Goal: Task Accomplishment & Management: Manage account settings

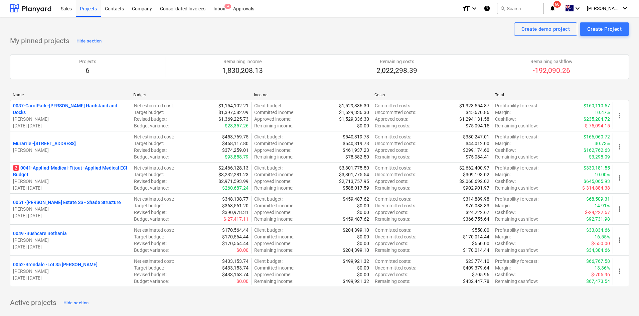
click at [91, 168] on p "2 0041-Applied-Medical-Fitout - Applied Medical ECI Budget" at bounding box center [70, 170] width 115 height 13
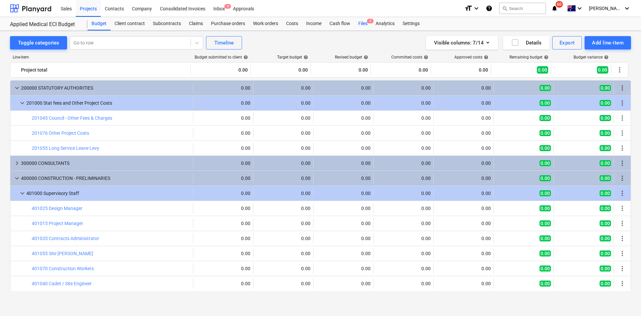
click at [367, 25] on div "Files 2" at bounding box center [362, 23] width 17 height 13
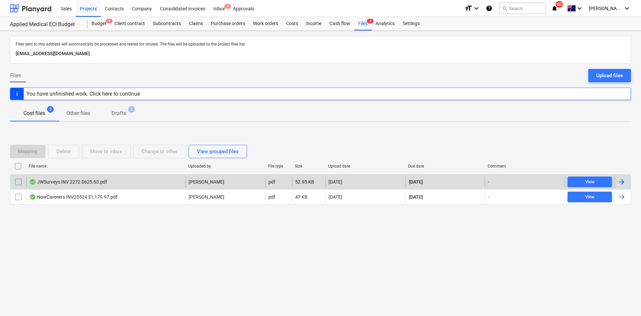
click at [126, 183] on div "JWSurveys INV 2272 $625.63.pdf" at bounding box center [105, 181] width 159 height 11
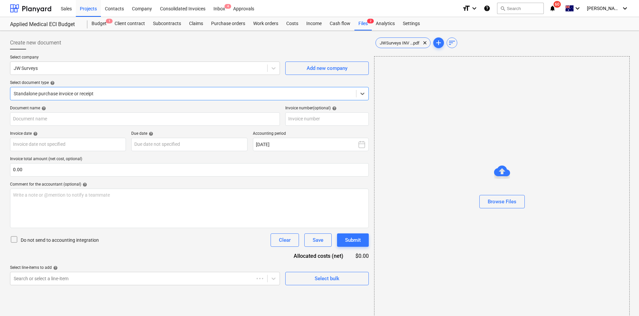
type input "JWINV2272"
type input "[DATE]"
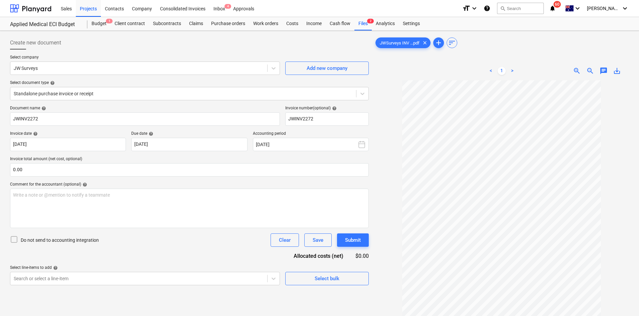
click at [575, 70] on span "zoom_in" at bounding box center [577, 71] width 8 height 8
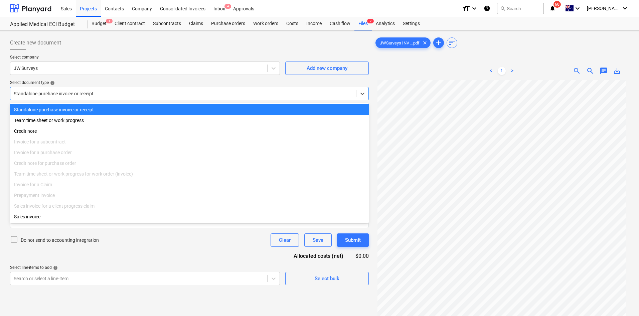
click at [62, 91] on div at bounding box center [183, 93] width 339 height 7
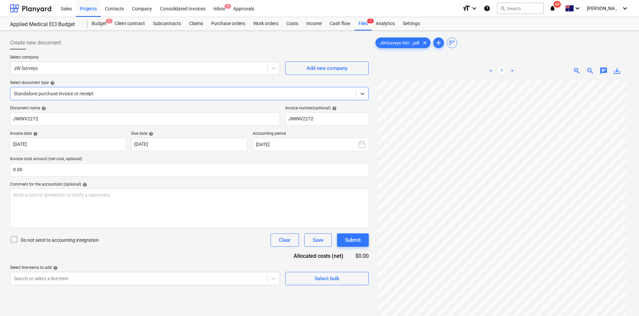
click at [62, 91] on div at bounding box center [183, 93] width 339 height 7
click at [167, 156] on div "Document name help JWINV2272 Invoice number (optional) help JWINV2272 Invoice d…" at bounding box center [189, 195] width 359 height 179
click at [362, 27] on div "Files 2" at bounding box center [362, 23] width 17 height 13
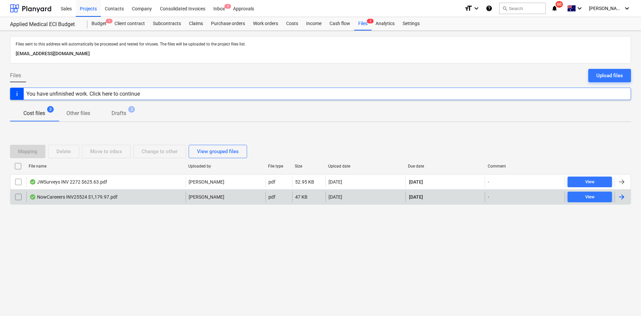
click at [49, 196] on div "NowCareeers INV25524 $1,179.97.pdf" at bounding box center [73, 196] width 88 height 5
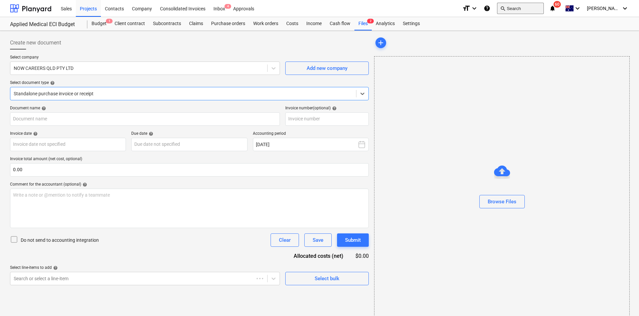
type input "25524"
type input "[DATE]"
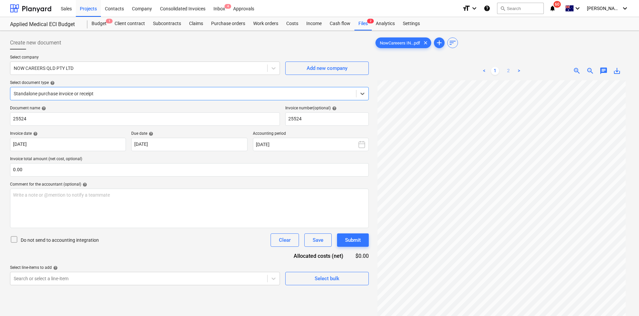
click at [507, 70] on link "2" at bounding box center [509, 71] width 8 height 8
click at [362, 25] on div "Files 2" at bounding box center [362, 23] width 17 height 13
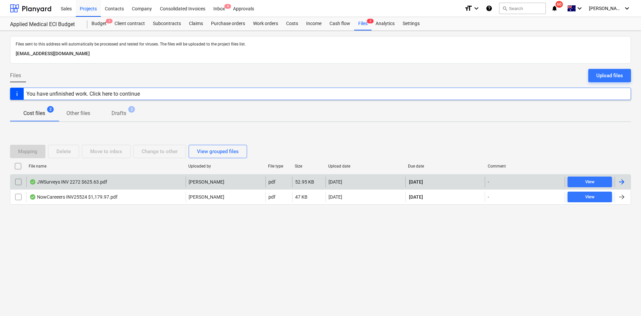
click at [141, 185] on div "JWSurveys INV 2272 $625.63.pdf" at bounding box center [105, 181] width 159 height 11
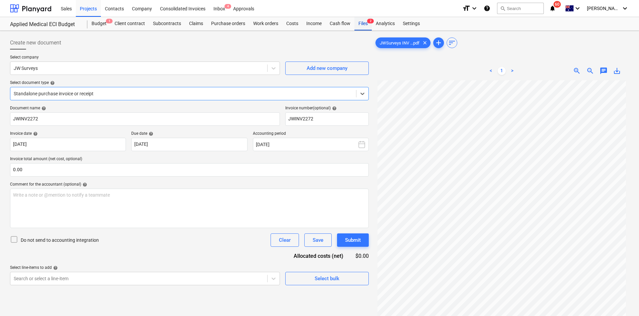
click at [359, 24] on div "Files 2" at bounding box center [362, 23] width 17 height 13
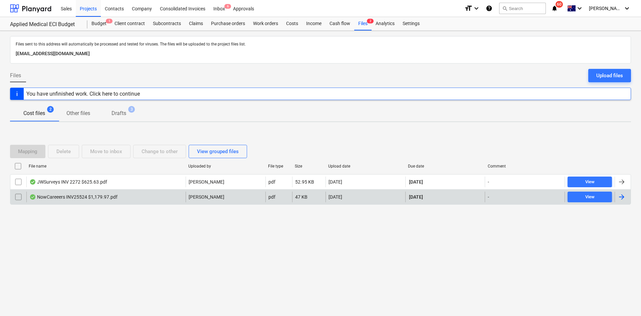
click at [93, 196] on div "NowCareeers INV25524 $1,179.97.pdf" at bounding box center [73, 196] width 88 height 5
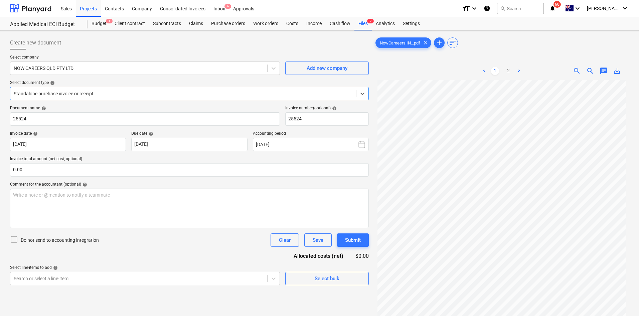
click at [254, 180] on div "Document name help 25524 Invoice number (optional) help 25524 Invoice date help…" at bounding box center [189, 195] width 359 height 179
click at [226, 44] on div "Create new document" at bounding box center [189, 42] width 359 height 13
click at [87, 11] on div "Projects" at bounding box center [88, 8] width 25 height 17
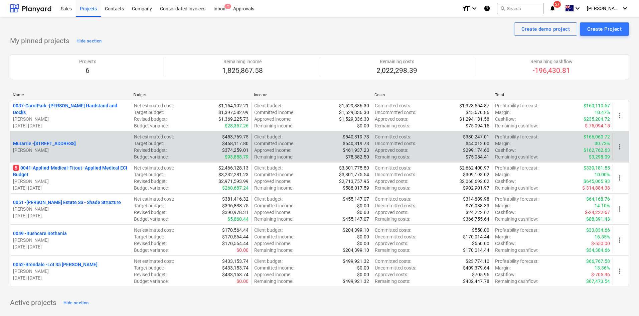
click at [86, 156] on div "Murarrie - [STREET_ADDRESS][PERSON_NAME]" at bounding box center [70, 146] width 121 height 27
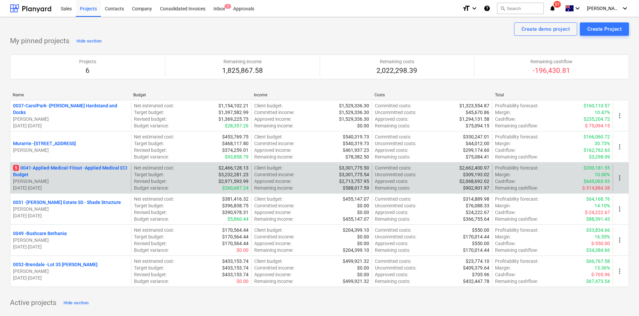
click at [71, 167] on p "5 0041-Applied-Medical-Fitout - Applied Medical ECI Budget" at bounding box center [70, 170] width 115 height 13
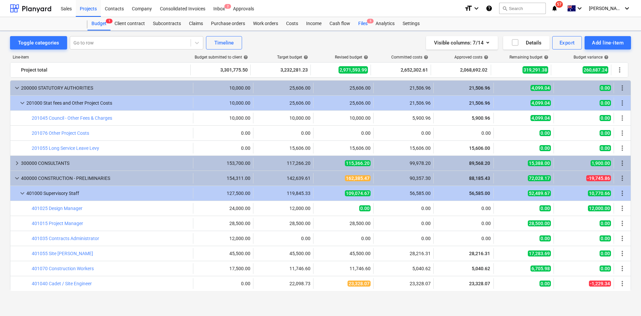
click at [371, 22] on span "5" at bounding box center [370, 21] width 7 height 5
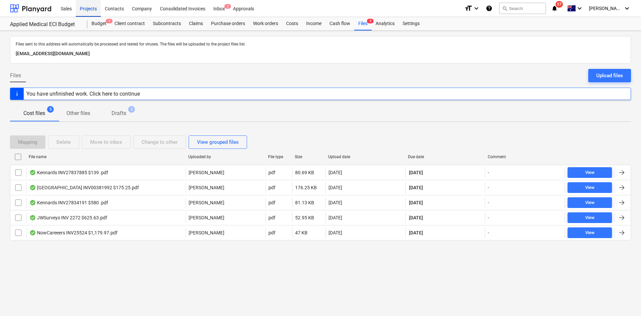
click at [84, 11] on div "Projects" at bounding box center [88, 8] width 25 height 17
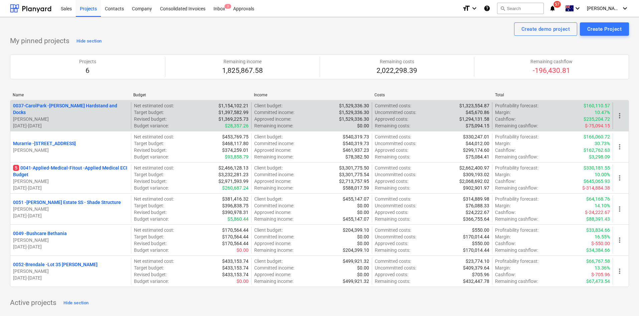
drag, startPoint x: 500, startPoint y: 34, endPoint x: 260, endPoint y: 116, distance: 253.0
click at [500, 34] on div "Create demo project Create Project" at bounding box center [319, 28] width 619 height 13
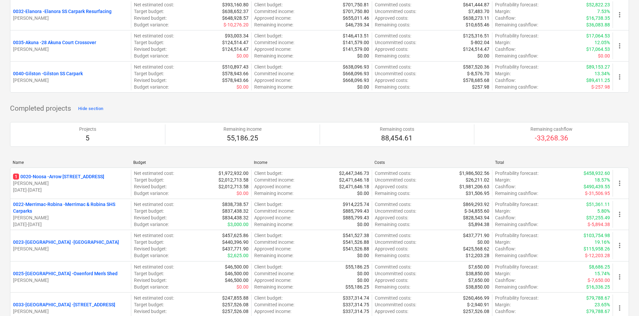
scroll to position [935, 0]
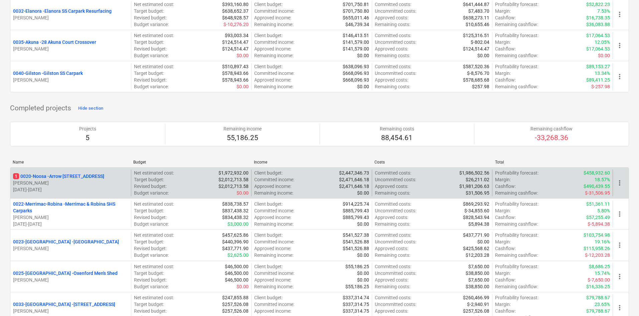
click at [80, 176] on p "1 0020-Noosa - Arrow [STREET_ADDRESS]" at bounding box center [58, 176] width 91 height 7
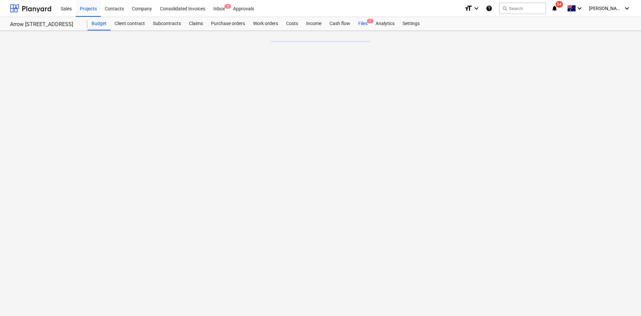
click at [361, 24] on div "Files 1" at bounding box center [362, 23] width 17 height 13
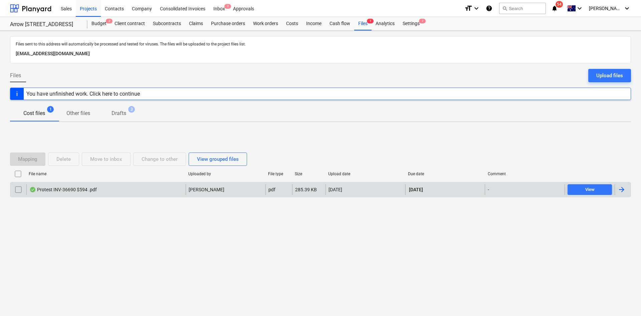
click at [110, 190] on div "Protest INV-36690 $594 .pdf" at bounding box center [105, 189] width 159 height 11
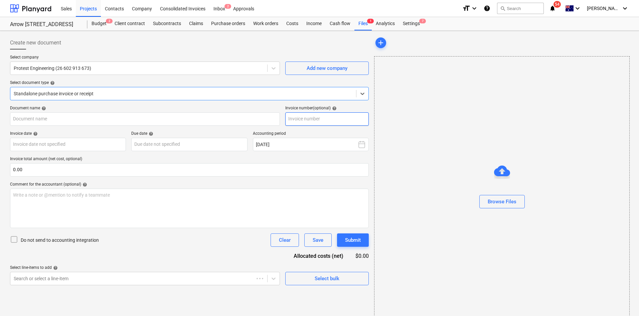
type input "687401"
type input "[DATE]"
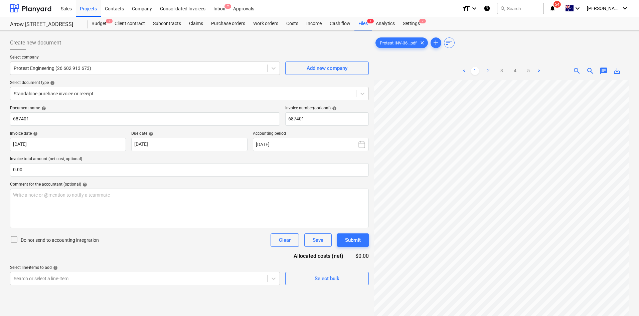
click at [486, 68] on link "2" at bounding box center [488, 71] width 8 height 8
click at [130, 91] on div at bounding box center [183, 93] width 339 height 7
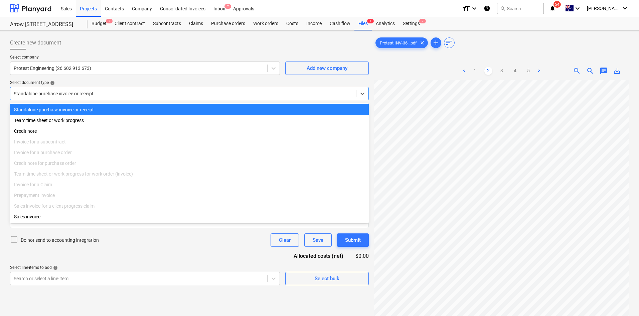
click at [130, 91] on div at bounding box center [183, 93] width 339 height 7
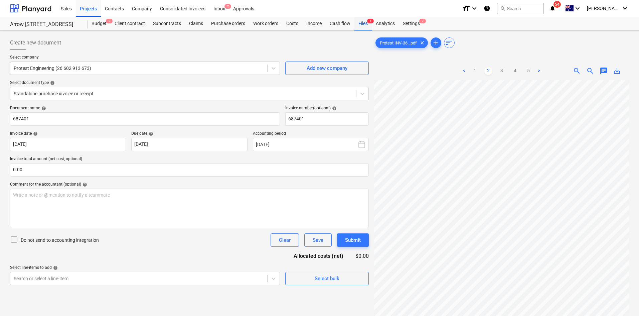
click at [362, 26] on div "Files 1" at bounding box center [362, 23] width 17 height 13
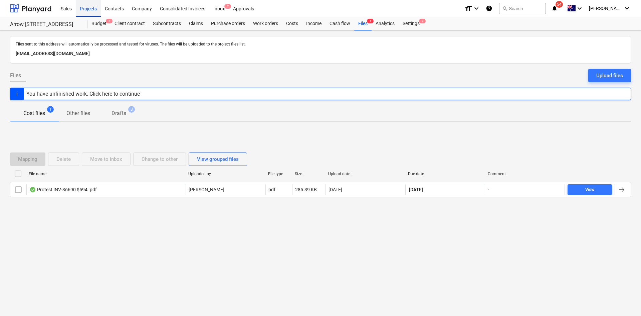
click at [86, 2] on div "Projects" at bounding box center [88, 8] width 25 height 17
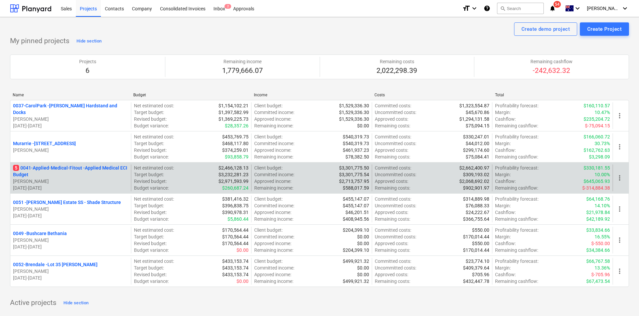
click at [85, 166] on p "5 0041-Applied-Medical-Fitout - Applied Medical ECI Budget" at bounding box center [70, 170] width 115 height 13
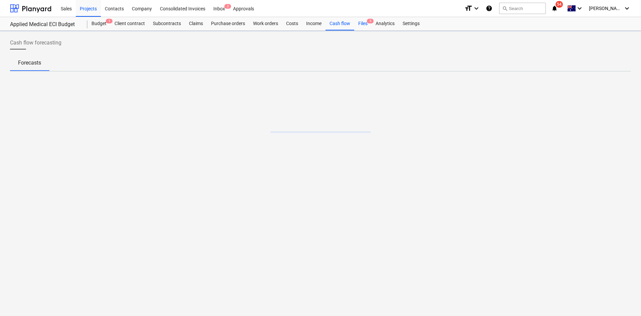
click at [364, 23] on div "Files 5" at bounding box center [362, 23] width 17 height 13
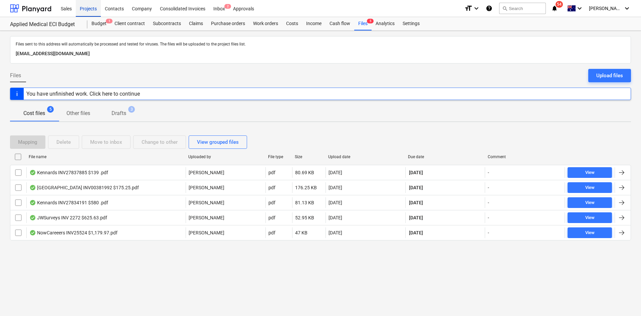
click at [84, 6] on div "Projects" at bounding box center [88, 8] width 25 height 17
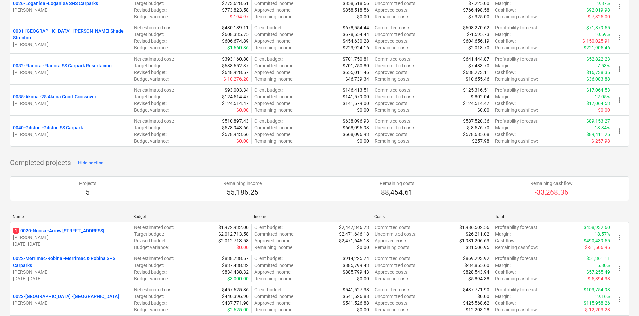
scroll to position [969, 0]
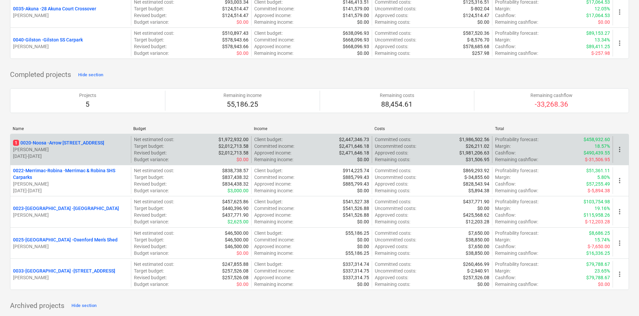
click at [58, 141] on p "1 0020-Noosa - Arrow [STREET_ADDRESS]" at bounding box center [58, 142] width 91 height 7
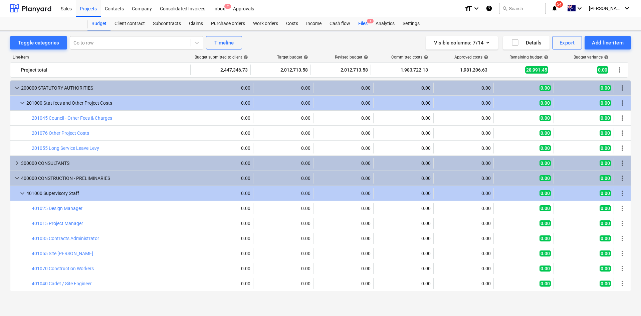
click at [359, 21] on div "Files 1" at bounding box center [362, 23] width 17 height 13
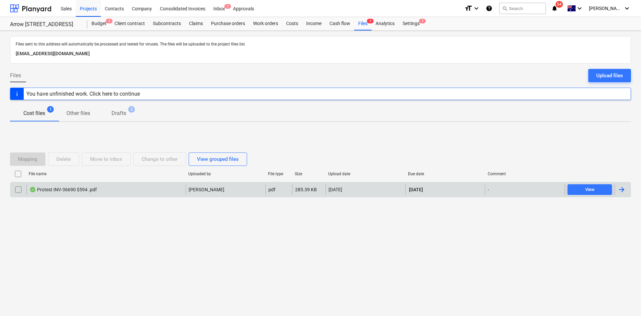
click at [80, 194] on div "Protest INV-36690 $594 .pdf" at bounding box center [105, 189] width 159 height 11
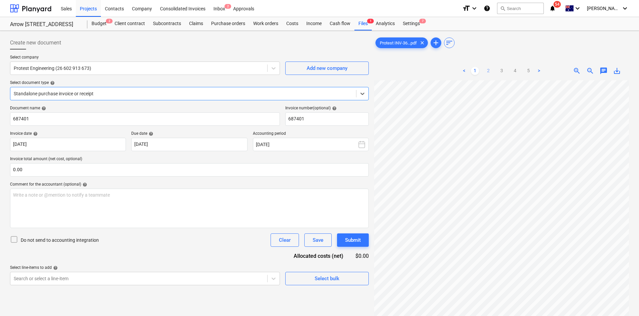
click at [489, 74] on link "2" at bounding box center [488, 71] width 8 height 8
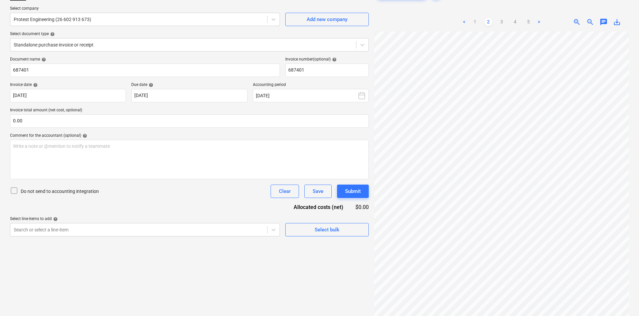
scroll to position [33, 0]
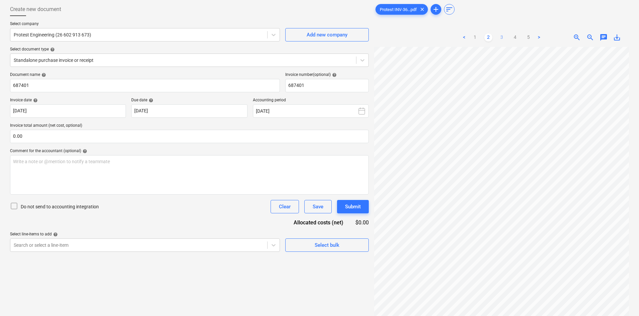
click at [499, 38] on link "3" at bounding box center [502, 37] width 8 height 8
click at [483, 36] on ul "< 1 2 3 4 5 >" at bounding box center [501, 37] width 83 height 8
click at [488, 38] on link "2" at bounding box center [488, 37] width 8 height 8
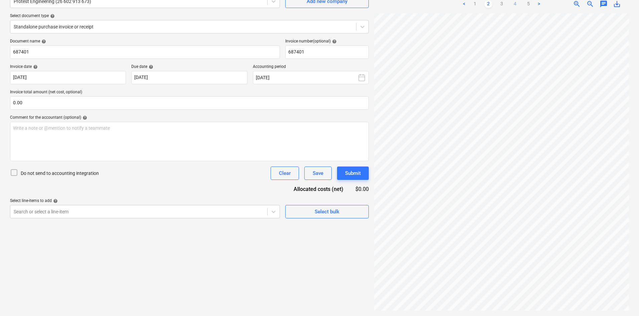
click at [513, 5] on link "4" at bounding box center [515, 4] width 8 height 8
click at [488, 4] on link "2" at bounding box center [488, 4] width 8 height 8
click at [621, 5] on div "save_alt" at bounding box center [616, 4] width 13 height 8
click at [617, 5] on span "save_alt" at bounding box center [617, 4] width 8 height 8
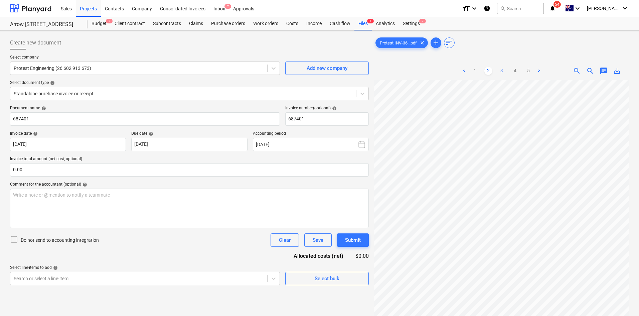
click at [502, 71] on link "3" at bounding box center [502, 71] width 8 height 8
click at [518, 72] on link "4" at bounding box center [515, 71] width 8 height 8
click at [526, 70] on link "5" at bounding box center [529, 71] width 8 height 8
drag, startPoint x: 102, startPoint y: 23, endPoint x: 108, endPoint y: 22, distance: 5.4
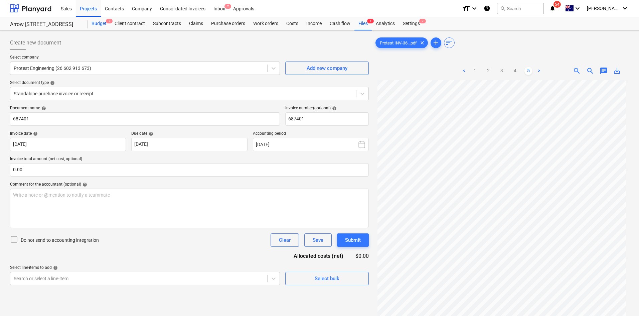
click at [103, 23] on div "Budget 2" at bounding box center [99, 23] width 23 height 13
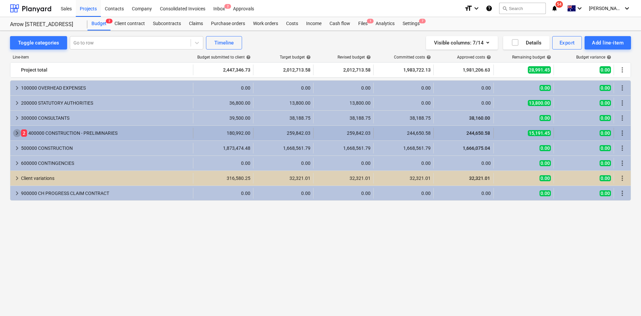
click at [18, 131] on span "keyboard_arrow_right" at bounding box center [17, 133] width 8 height 8
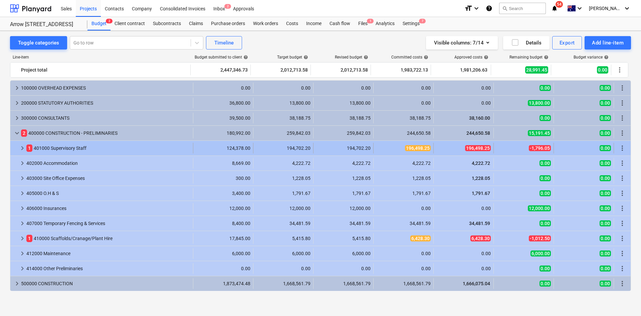
click at [27, 147] on span "1" at bounding box center [29, 147] width 6 height 7
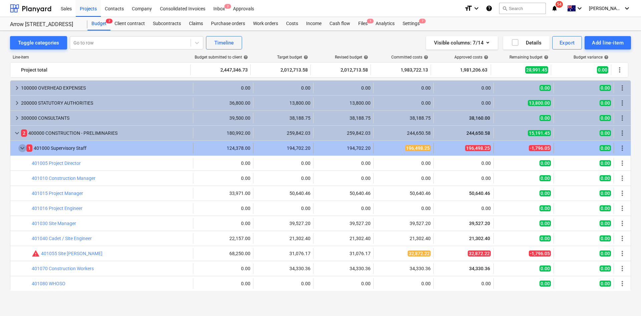
click at [23, 147] on span "keyboard_arrow_down" at bounding box center [22, 148] width 8 height 8
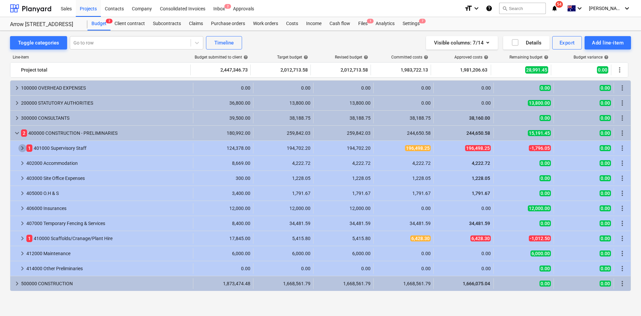
click at [23, 147] on span "keyboard_arrow_right" at bounding box center [22, 148] width 8 height 8
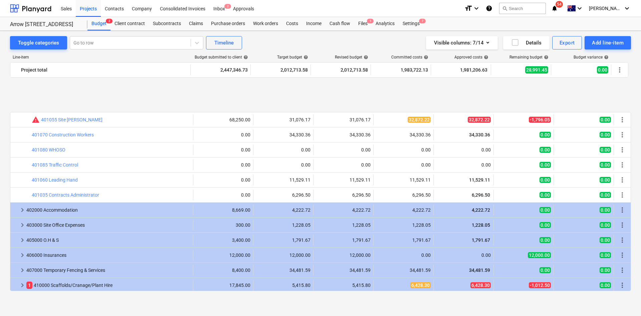
scroll to position [226, 0]
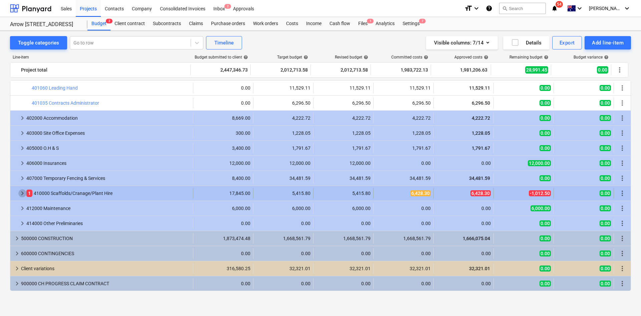
click at [20, 189] on span "keyboard_arrow_right" at bounding box center [22, 193] width 8 height 8
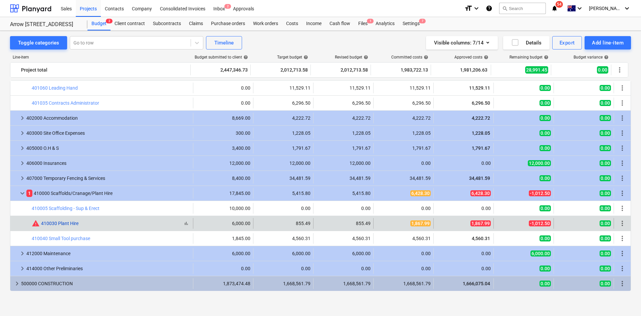
click at [56, 221] on link "410030 Plant Hire" at bounding box center [59, 223] width 37 height 5
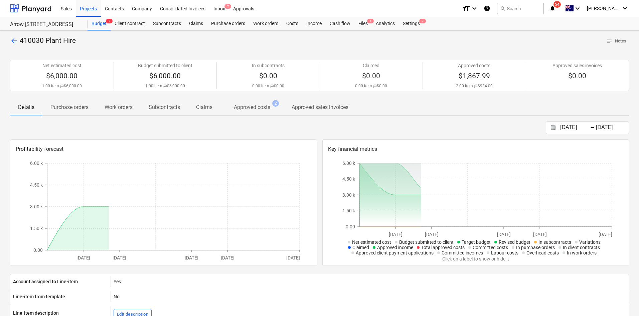
click at [254, 106] on p "Approved costs" at bounding box center [252, 107] width 36 height 8
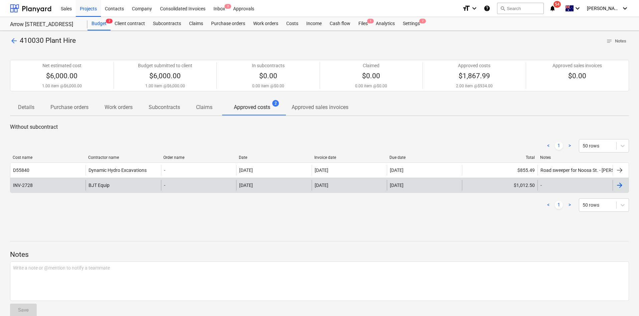
click at [129, 185] on div "BJT Equip" at bounding box center [123, 185] width 75 height 11
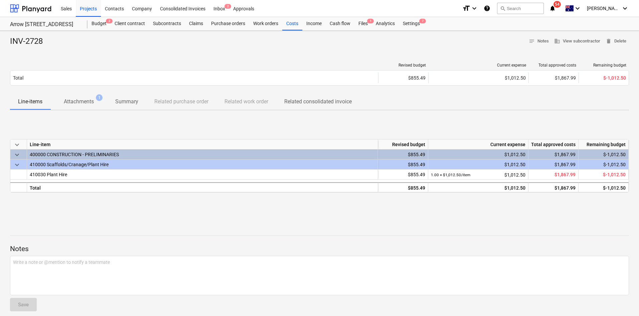
click at [81, 102] on p "Attachments" at bounding box center [79, 102] width 30 height 8
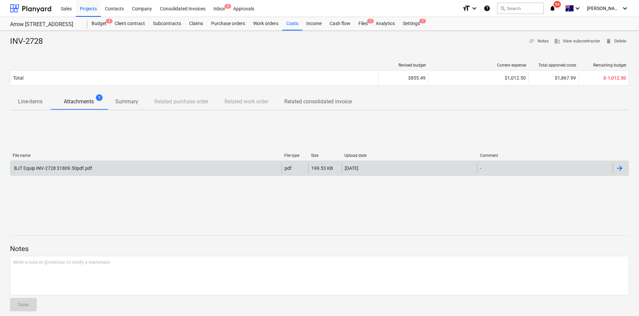
click at [49, 171] on div "BJT Equip INV-2728 $1809.50pdf.pdf" at bounding box center [145, 168] width 271 height 11
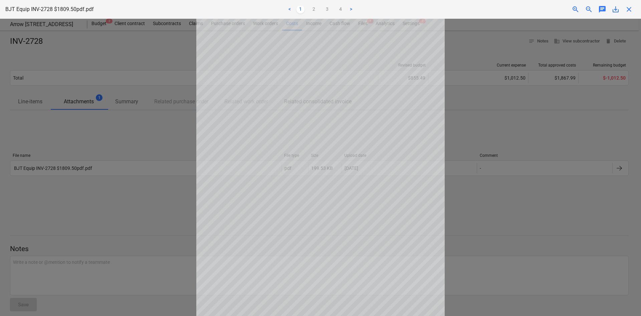
click at [520, 87] on div at bounding box center [320, 167] width 641 height 297
click at [632, 9] on span "close" at bounding box center [629, 9] width 8 height 8
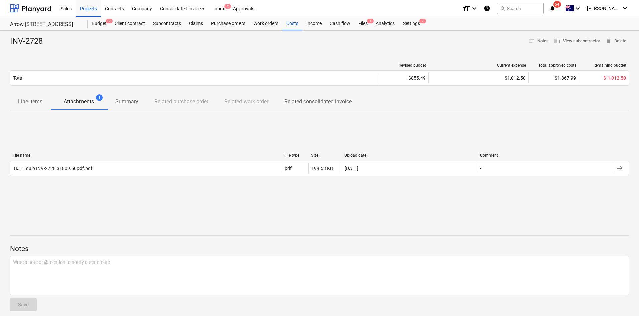
click at [315, 131] on div "File name File type Size Upload date Comment BJT Equip INV-2728 $1809.50pdf.pdf…" at bounding box center [319, 166] width 619 height 100
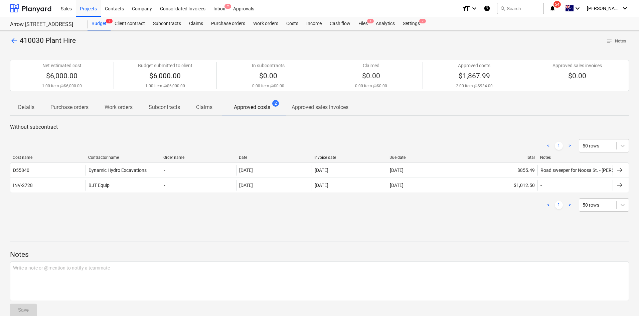
click at [16, 43] on span "arrow_back" at bounding box center [14, 41] width 8 height 8
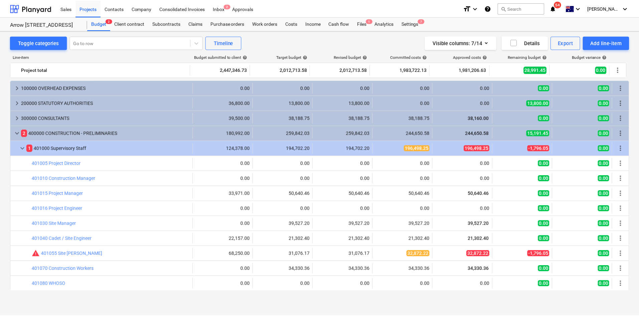
scroll to position [226, 0]
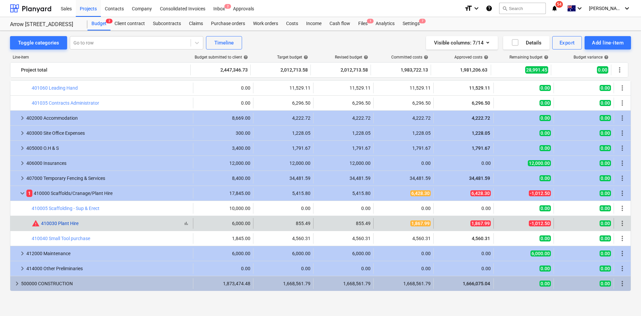
click at [69, 225] on link "410030 Plant Hire" at bounding box center [59, 223] width 37 height 5
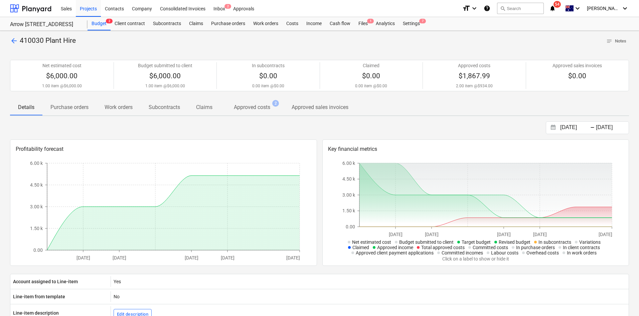
click at [291, 109] on span "Approved sales invoices" at bounding box center [320, 107] width 73 height 12
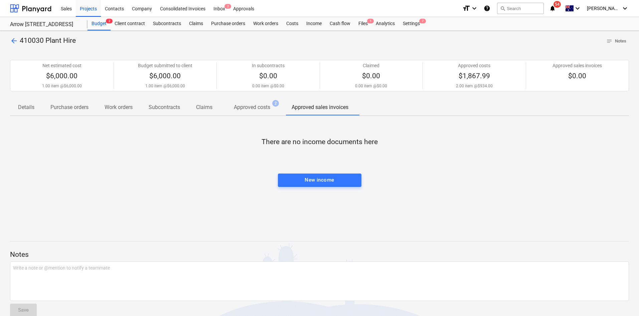
click at [254, 110] on p "Approved costs" at bounding box center [252, 107] width 36 height 8
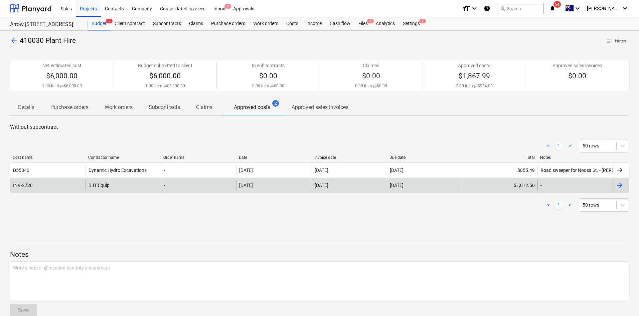
click at [107, 183] on div "BJT Equip" at bounding box center [123, 185] width 75 height 11
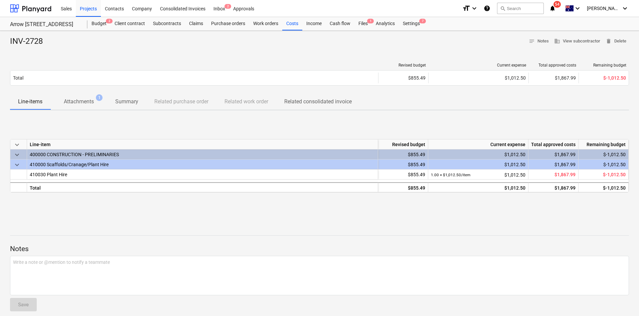
click at [85, 102] on p "Attachments" at bounding box center [79, 102] width 30 height 8
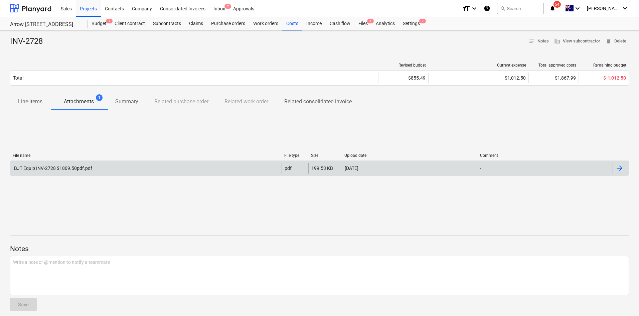
click at [82, 170] on div "BJT Equip INV-2728 $1809.50pdf.pdf" at bounding box center [52, 167] width 79 height 5
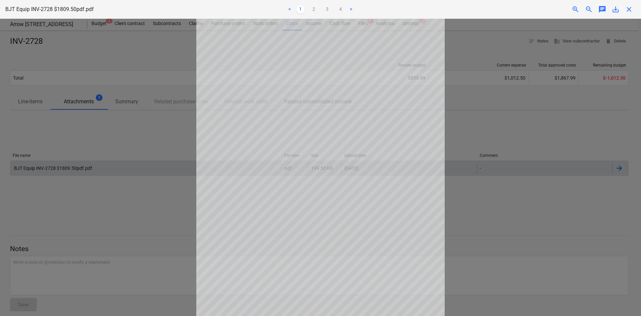
click at [536, 158] on div at bounding box center [320, 167] width 641 height 297
click at [627, 14] on div "BJT Equip INV-2728 $1809.50pdf.pdf < 1 2 3 4 > zoom_in zoom_out chat 0 save_alt…" at bounding box center [320, 9] width 641 height 19
click at [628, 8] on span "close" at bounding box center [629, 9] width 8 height 8
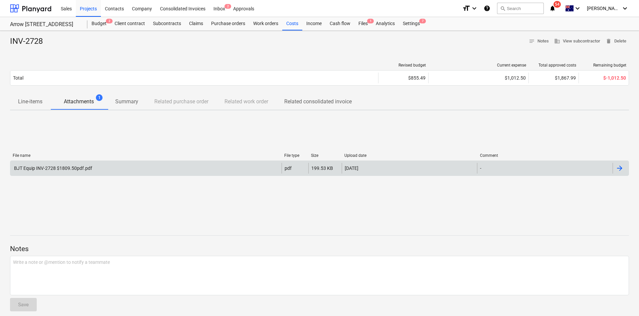
click at [165, 155] on div "File name" at bounding box center [146, 155] width 266 height 5
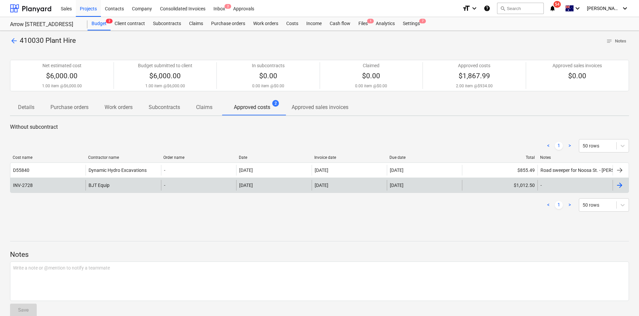
click at [124, 183] on div "BJT Equip" at bounding box center [123, 185] width 75 height 11
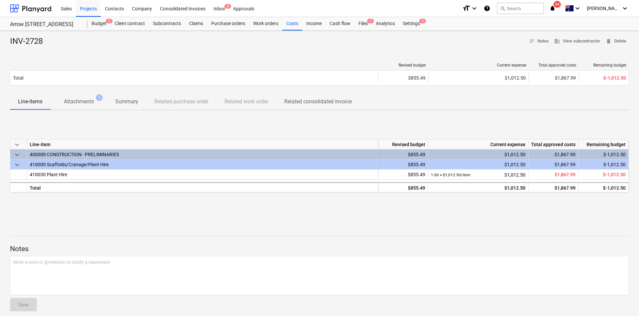
click at [87, 104] on p "Attachments" at bounding box center [79, 102] width 30 height 8
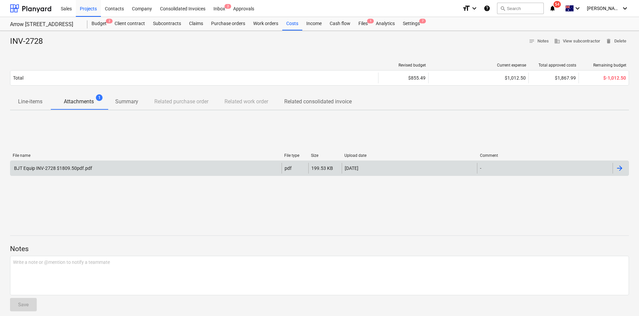
click at [69, 168] on div "BJT Equip INV-2728 $1809.50pdf.pdf" at bounding box center [52, 167] width 79 height 5
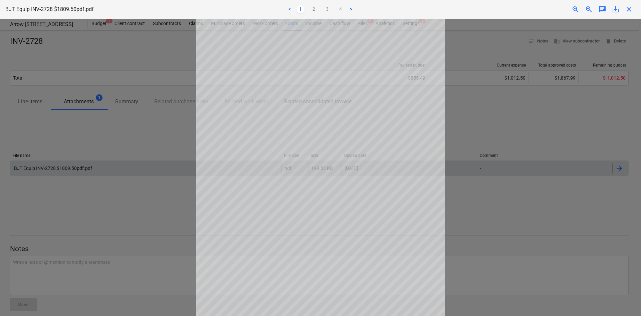
click at [632, 13] on div "BJT Equip INV-2728 $1809.50pdf.pdf < 1 2 3 4 > zoom_in zoom_out chat 0 save_alt…" at bounding box center [320, 9] width 641 height 19
click at [630, 10] on span "close" at bounding box center [629, 9] width 8 height 8
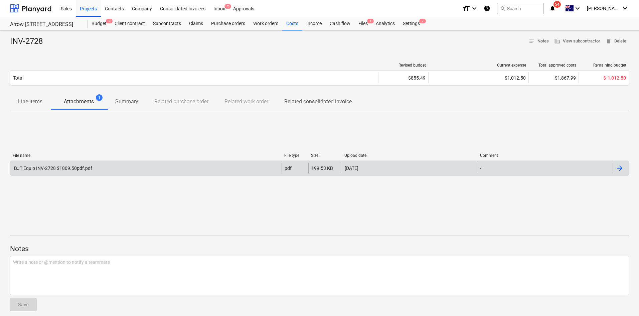
click at [156, 222] on div at bounding box center [319, 223] width 619 height 5
click at [89, 10] on div "Projects" at bounding box center [88, 8] width 25 height 17
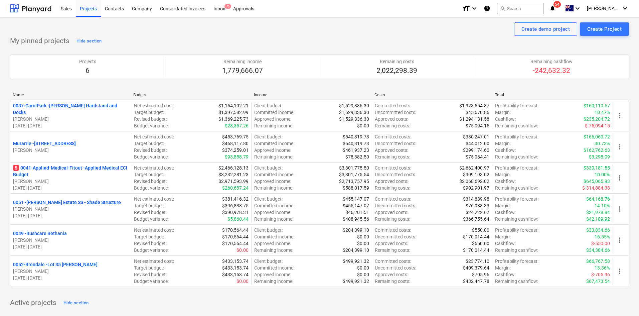
click at [70, 170] on p "5 0041-Applied-Medical-Fitout - Applied Medical ECI Budget" at bounding box center [70, 170] width 115 height 13
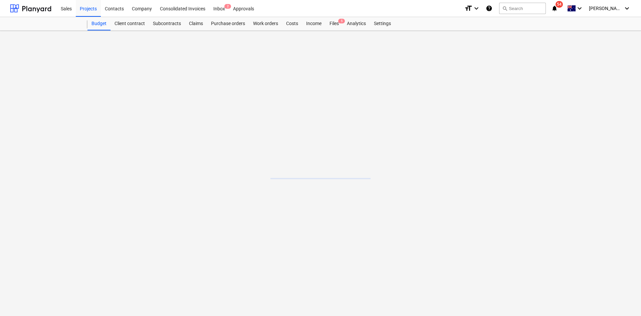
click at [105, 166] on main at bounding box center [320, 173] width 641 height 285
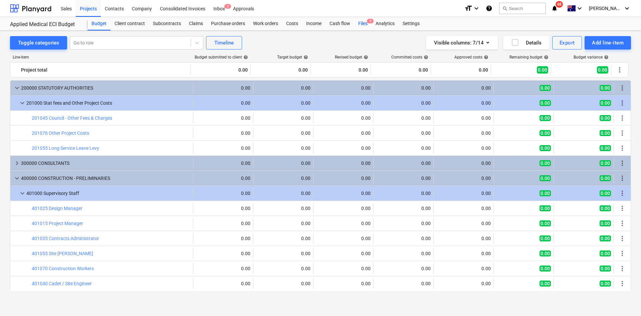
click at [368, 24] on div "Files 5" at bounding box center [362, 23] width 17 height 13
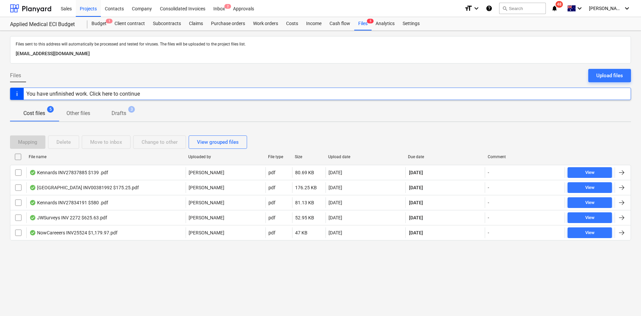
click at [95, 254] on div "Files sent to this address will automatically be processed and tested for virus…" at bounding box center [320, 173] width 641 height 285
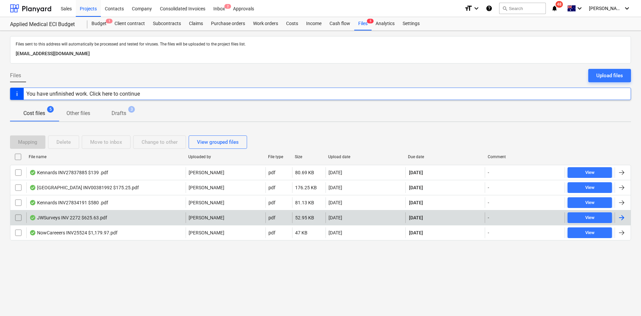
click at [115, 215] on div "JWSurveys INV 2272 $625.63.pdf" at bounding box center [105, 217] width 159 height 11
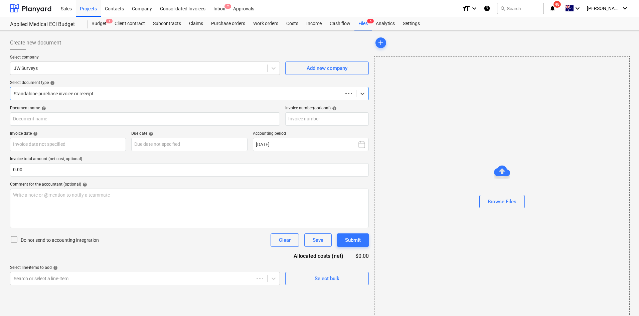
type input "JWINV2272"
type input "[DATE]"
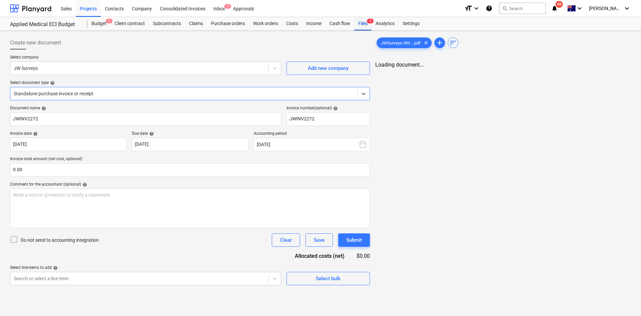
click at [360, 26] on div "Files 5" at bounding box center [362, 23] width 17 height 13
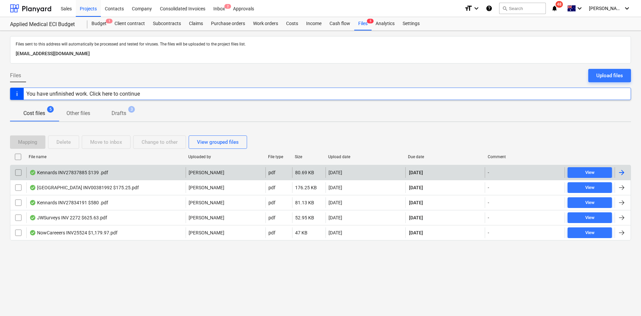
click at [88, 173] on div "Kennards INV27837885 $139 .pdf" at bounding box center [68, 172] width 79 height 5
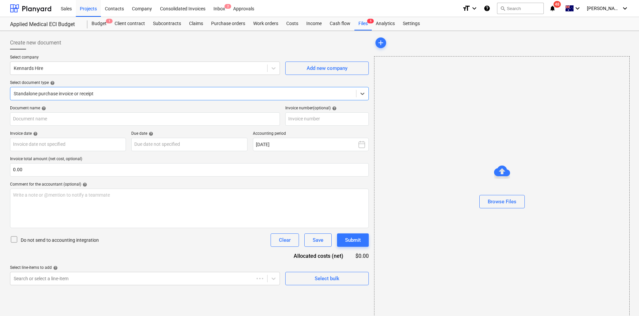
type input "27837885"
type input "[DATE]"
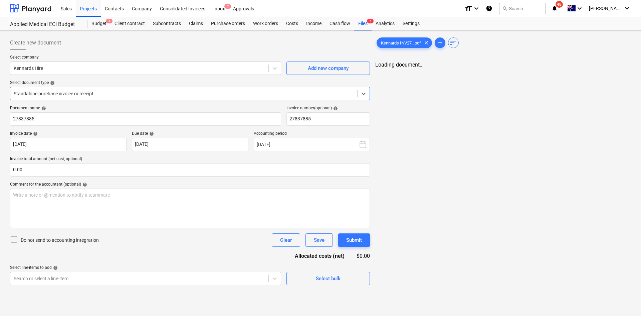
click at [134, 93] on div at bounding box center [184, 93] width 340 height 7
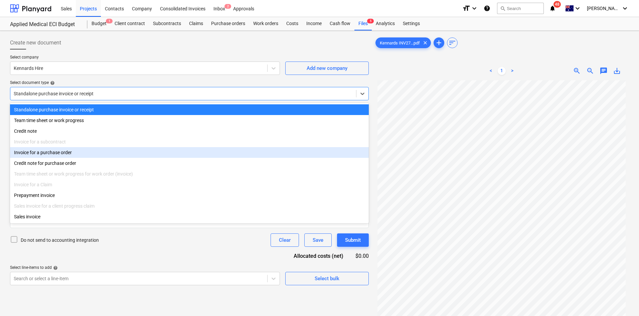
click at [76, 157] on div "Invoice for a purchase order" at bounding box center [189, 152] width 359 height 11
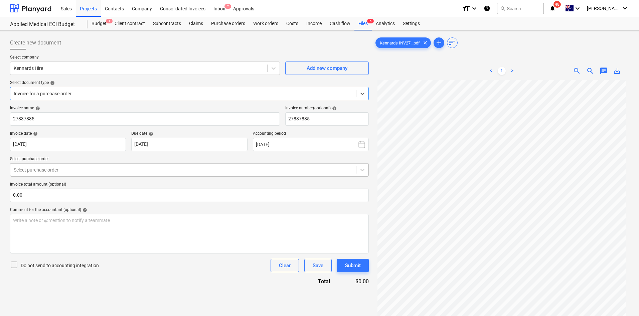
click at [77, 171] on div at bounding box center [183, 169] width 339 height 7
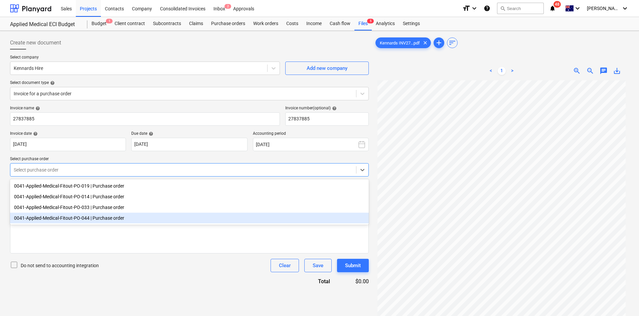
click at [91, 223] on div "0041-Applied-Medical-Fitout-PO-044 | Purchase order" at bounding box center [189, 217] width 359 height 11
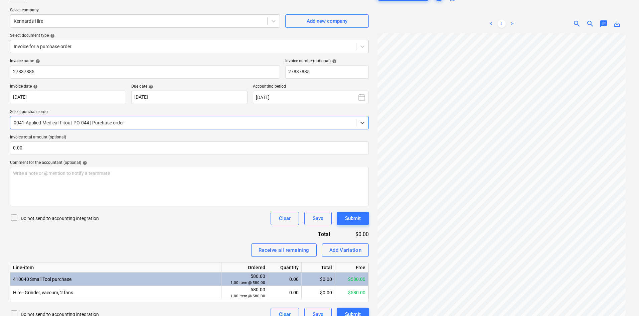
scroll to position [67, 0]
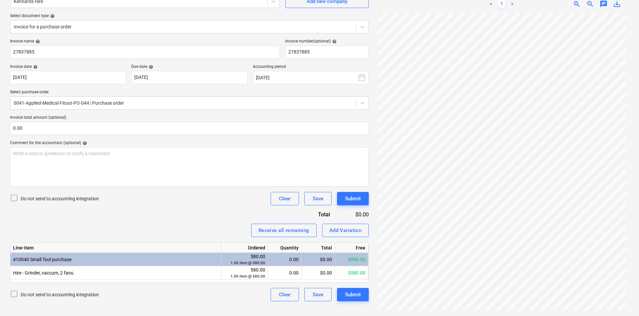
click at [2, 7] on div "Create new document Select company Kennards Hire Add new company Select documen…" at bounding box center [319, 140] width 639 height 352
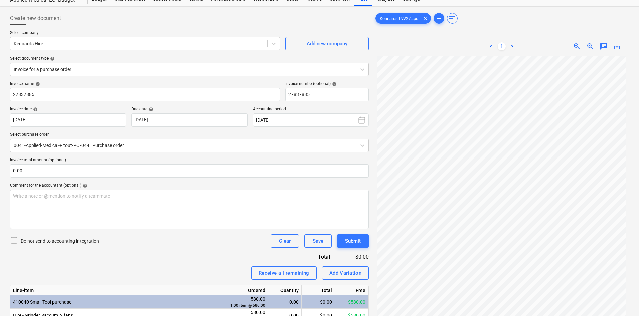
scroll to position [0, 0]
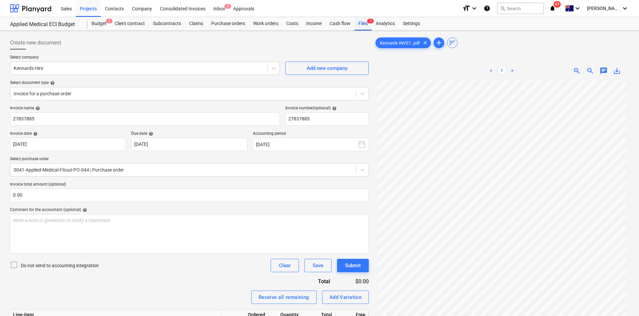
click at [357, 22] on div "Files 5" at bounding box center [362, 23] width 17 height 13
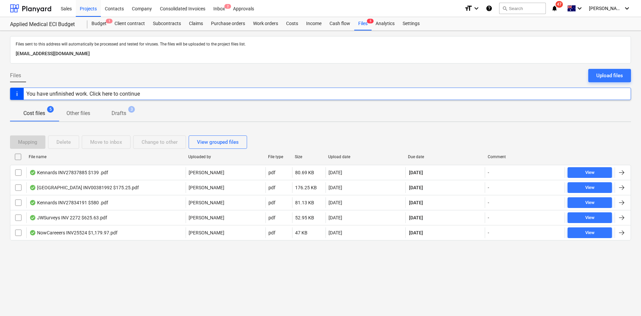
drag, startPoint x: 4, startPoint y: 6, endPoint x: 0, endPoint y: 8, distance: 4.5
click at [4, 6] on div "Sales Projects Contacts Company Consolidated Invoices Inbox 2 Approvals format_…" at bounding box center [320, 8] width 641 height 17
click at [238, 64] on div at bounding box center [320, 65] width 621 height 5
click at [86, 9] on div "Projects" at bounding box center [88, 8] width 25 height 17
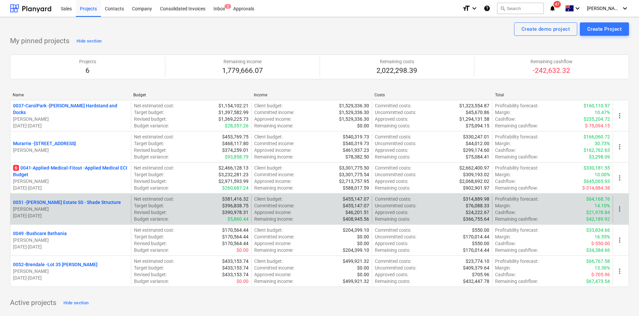
click at [62, 203] on p "0051 - [PERSON_NAME] Estate SS - Shade Structure" at bounding box center [67, 202] width 108 height 7
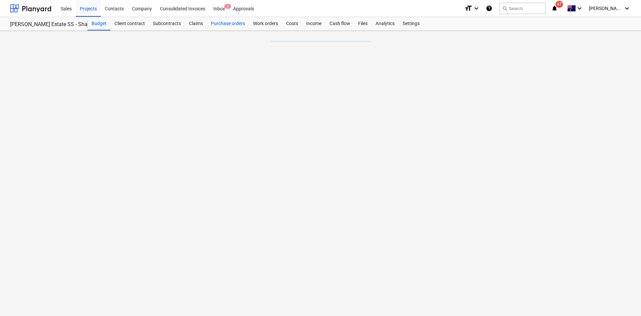
click at [235, 24] on div "Purchase orders" at bounding box center [228, 23] width 42 height 13
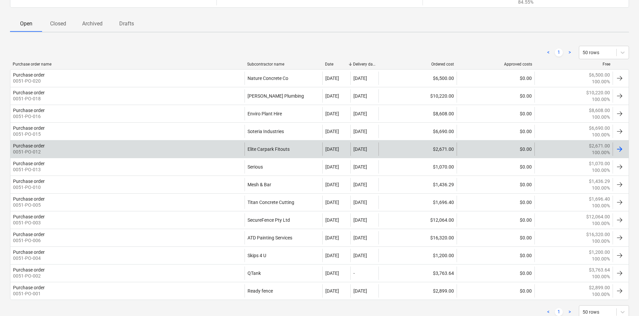
scroll to position [109, 0]
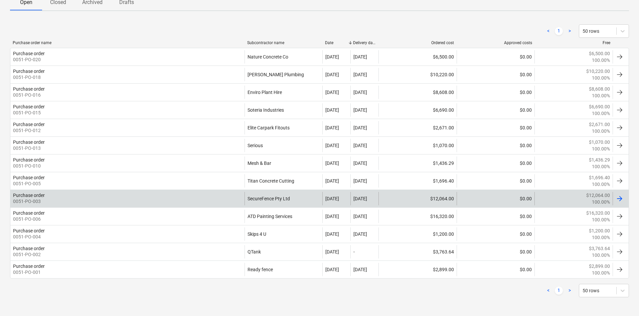
click at [209, 195] on div "Purchase order 0051-PO-003" at bounding box center [127, 198] width 234 height 13
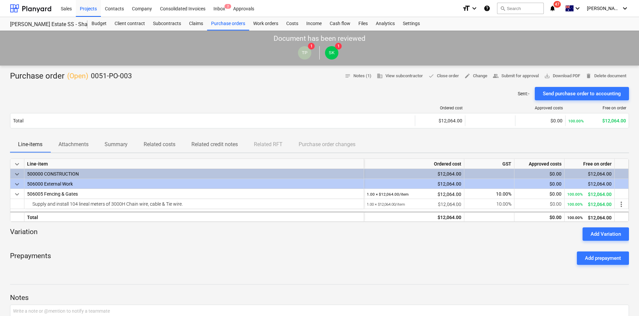
click at [82, 146] on p "Attachments" at bounding box center [73, 144] width 30 height 8
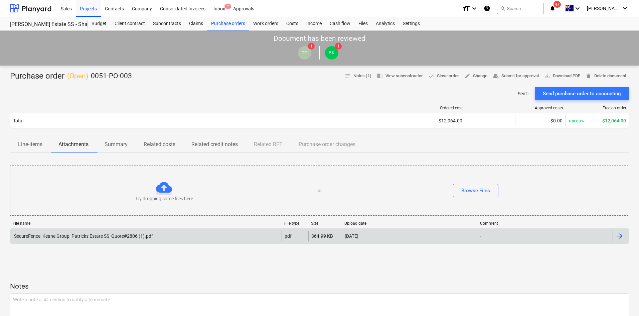
click at [98, 233] on div "SecureFence_Keane Group_Patricks Estate SS_Quote#2806 (1).pdf" at bounding box center [83, 235] width 140 height 5
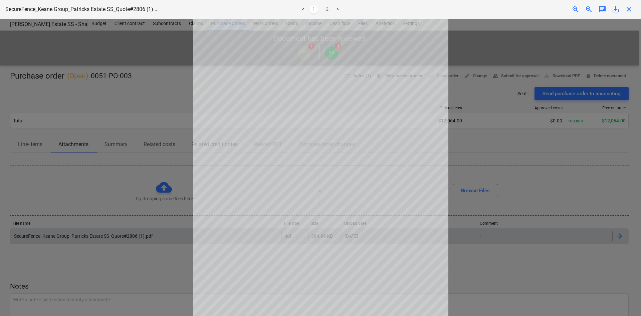
drag, startPoint x: 194, startPoint y: 75, endPoint x: 605, endPoint y: 53, distance: 412.2
click at [184, 79] on div at bounding box center [320, 167] width 641 height 297
click at [629, 8] on span "close" at bounding box center [629, 9] width 8 height 8
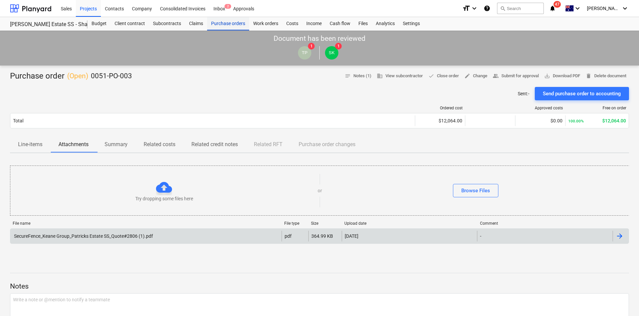
click at [224, 25] on div "Purchase orders" at bounding box center [228, 23] width 42 height 13
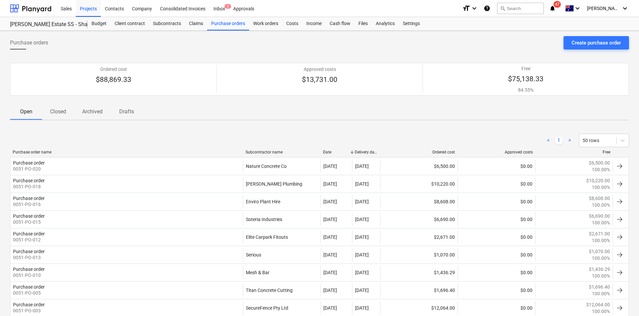
drag, startPoint x: 348, startPoint y: 153, endPoint x: 352, endPoint y: 152, distance: 3.8
click at [352, 152] on div at bounding box center [352, 152] width 12 height 5
click at [381, 150] on div at bounding box center [382, 152] width 12 height 5
click at [356, 121] on div "Purchase orders Create purchase order Ordered cost $88,869.33 Approved costs $1…" at bounding box center [319, 228] width 639 height 394
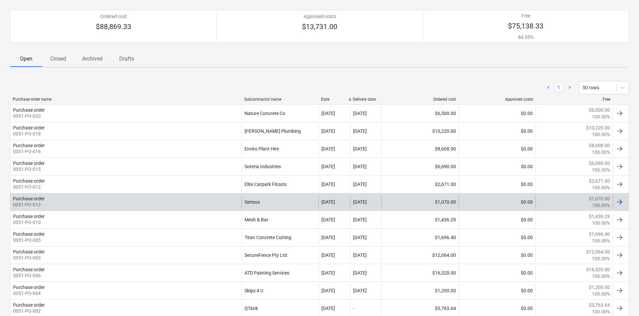
scroll to position [109, 0]
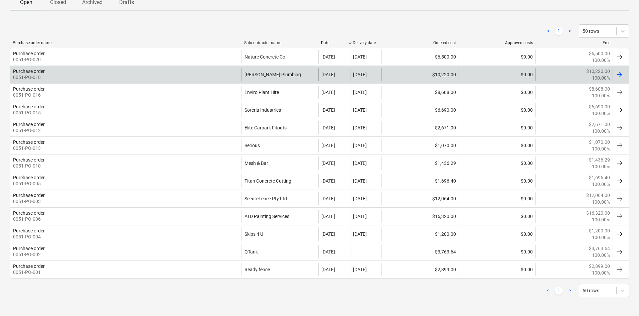
click at [196, 73] on div "Purchase order 0051-PO-018" at bounding box center [125, 74] width 231 height 13
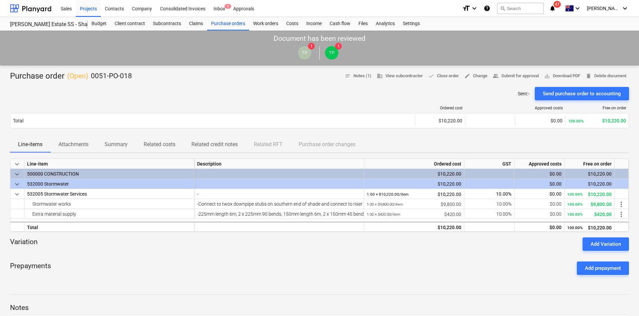
click at [79, 147] on p "Attachments" at bounding box center [73, 144] width 30 height 8
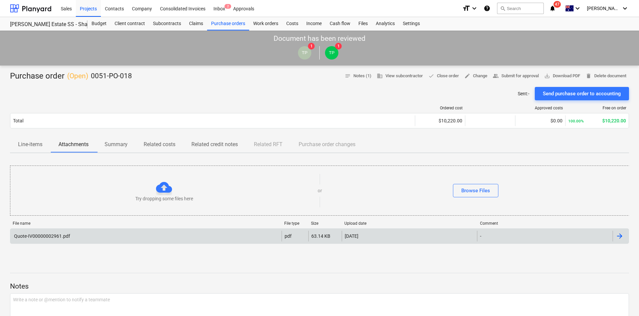
click at [80, 238] on div "Quote-IV00000002961.pdf" at bounding box center [145, 236] width 271 height 11
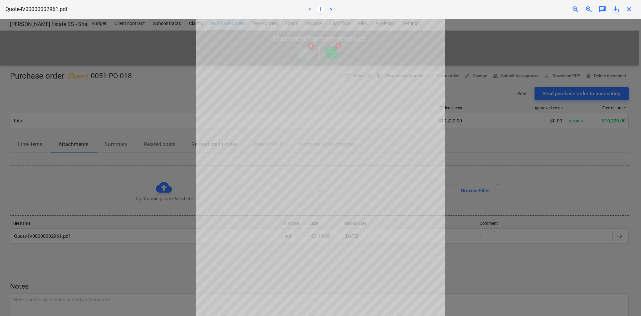
click at [631, 11] on span "close" at bounding box center [629, 9] width 8 height 8
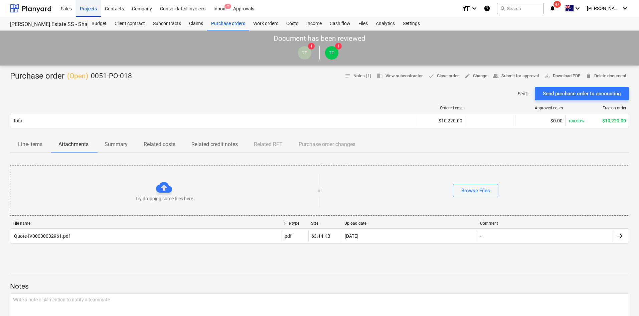
click at [91, 8] on div "Projects" at bounding box center [88, 8] width 25 height 17
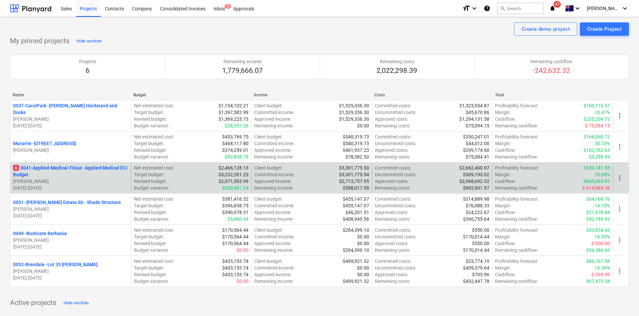
click at [91, 164] on div "6 0041-Applied-Medical-Fitout - Applied Medical ECI Budget [PERSON_NAME] [DATE]…" at bounding box center [319, 177] width 619 height 31
click at [90, 166] on p "6 0041-Applied-Medical-Fitout - Applied Medical ECI Budget" at bounding box center [70, 170] width 115 height 13
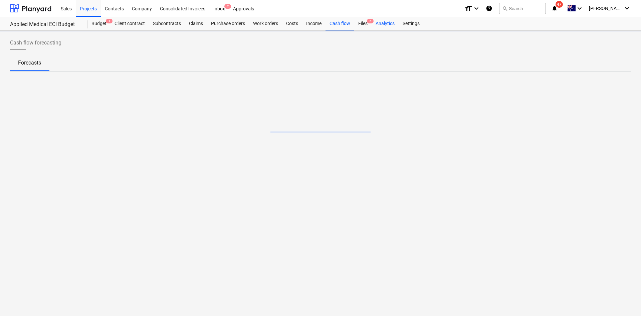
click at [375, 19] on div "Analytics" at bounding box center [385, 23] width 27 height 13
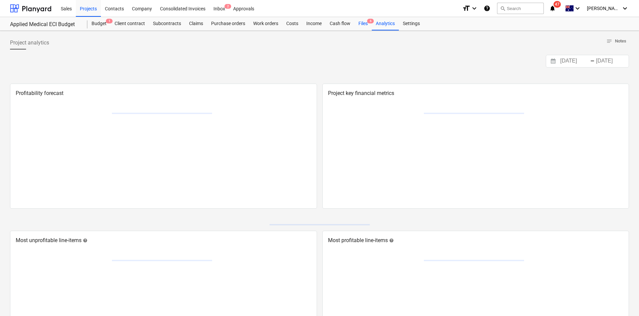
click at [367, 23] on div "Files 6" at bounding box center [362, 23] width 17 height 13
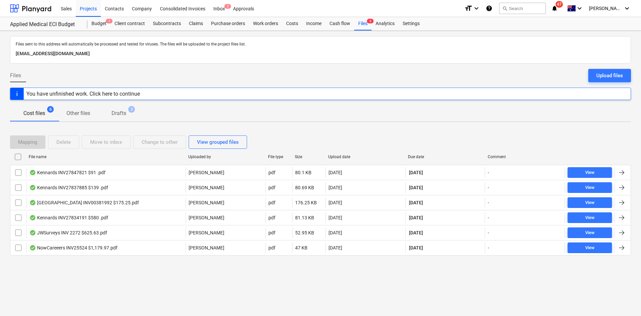
click at [254, 280] on div "Files sent to this address will automatically be processed and tested for virus…" at bounding box center [320, 173] width 641 height 285
click at [519, 286] on div "Files sent to this address will automatically be processed and tested for virus…" at bounding box center [320, 173] width 641 height 285
drag, startPoint x: 92, startPoint y: 11, endPoint x: 101, endPoint y: 8, distance: 9.3
click at [92, 11] on div "Projects" at bounding box center [88, 8] width 25 height 17
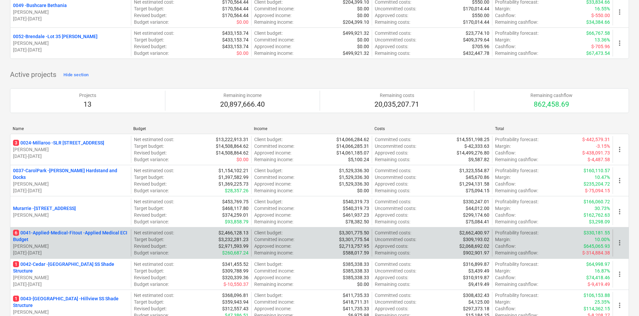
scroll to position [175, 0]
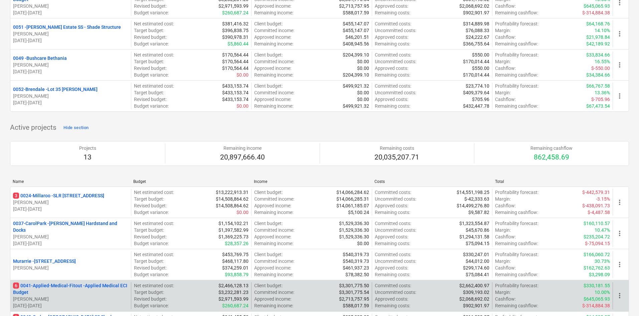
drag, startPoint x: 53, startPoint y: 280, endPoint x: 49, endPoint y: 285, distance: 6.5
click at [53, 280] on div "6 0041-Applied-Medical-Fitout - Applied Medical ECI Budget [PERSON_NAME] [DATE]…" at bounding box center [319, 295] width 619 height 31
click at [49, 285] on p "6 0041-Applied-Medical-Fitout - Applied Medical ECI Budget" at bounding box center [70, 288] width 115 height 13
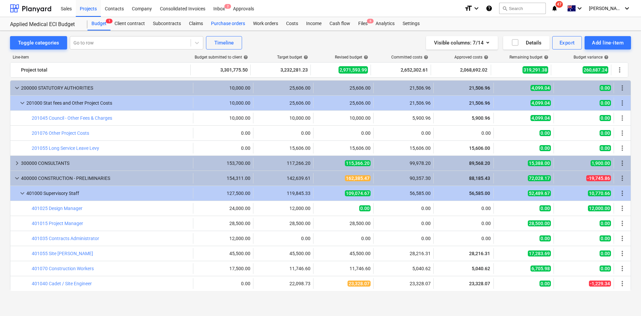
click at [222, 21] on div "Purchase orders" at bounding box center [228, 23] width 42 height 13
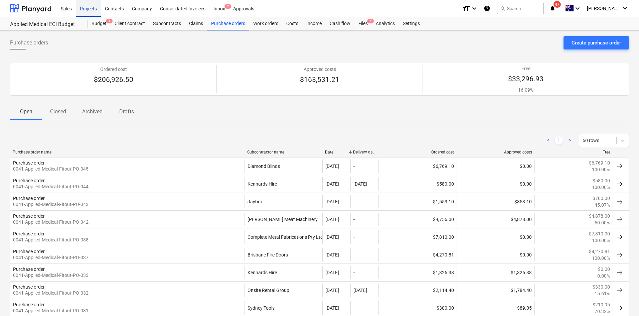
click at [89, 8] on div "Projects" at bounding box center [88, 8] width 25 height 17
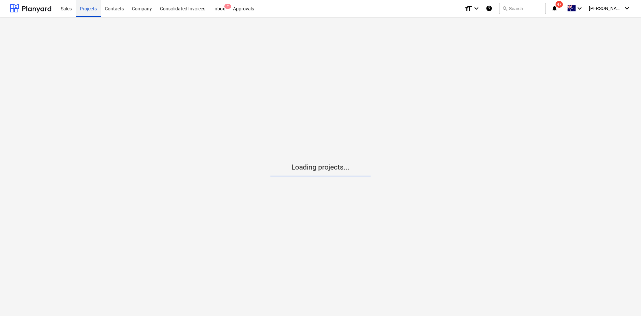
click at [89, 8] on div "Projects" at bounding box center [88, 8] width 25 height 17
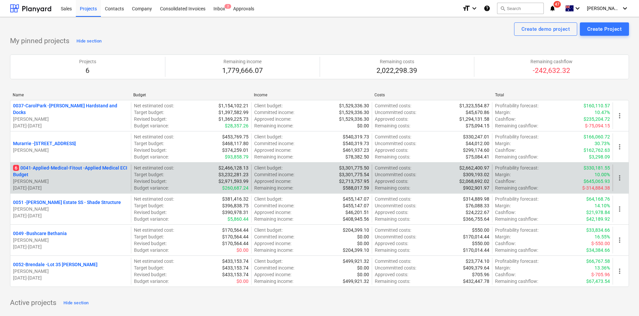
click at [60, 169] on p "6 0041-Applied-Medical-Fitout - Applied Medical ECI Budget" at bounding box center [70, 170] width 115 height 13
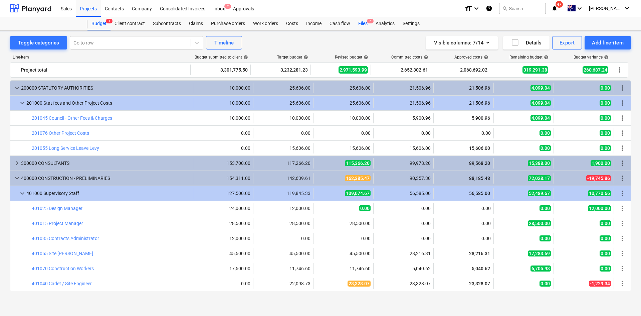
click at [362, 22] on div "Files 6" at bounding box center [362, 23] width 17 height 13
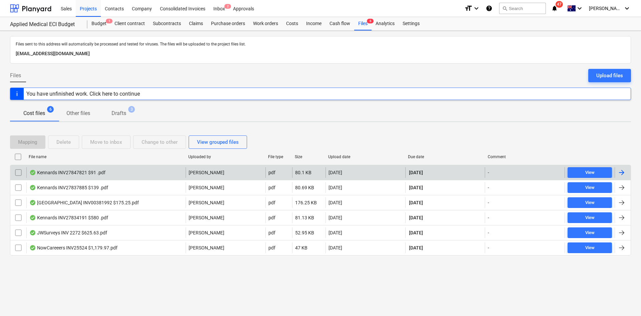
click at [133, 173] on div "Kennards INV27847821 $91 .pdf" at bounding box center [105, 172] width 159 height 11
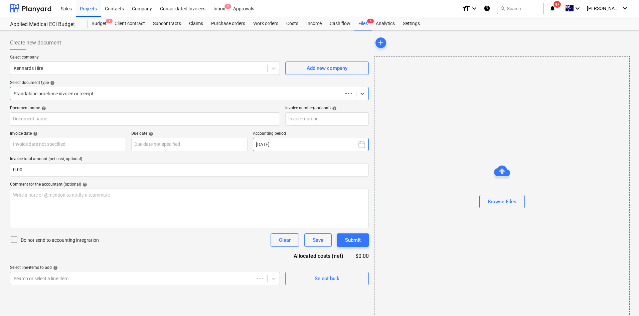
type input "27847821"
type input "[DATE]"
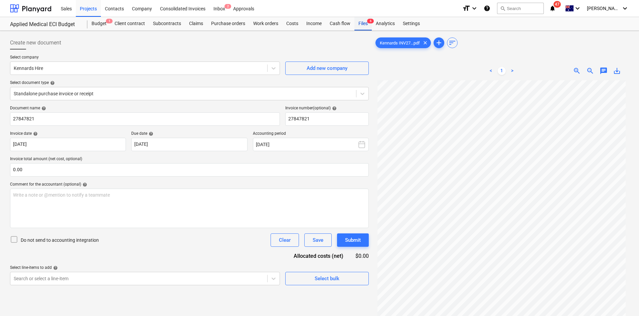
click at [362, 24] on div "Files 6" at bounding box center [362, 23] width 17 height 13
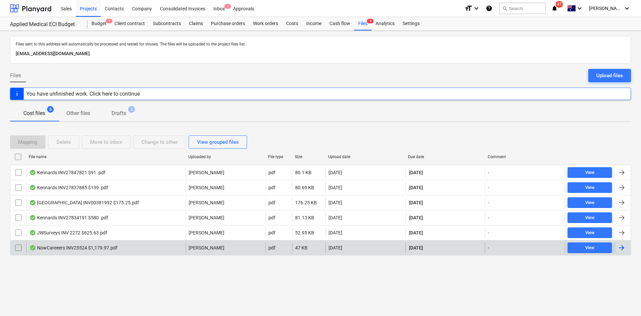
click at [82, 249] on div "NowCareeers INV25524 $1,179.97.pdf" at bounding box center [73, 247] width 88 height 5
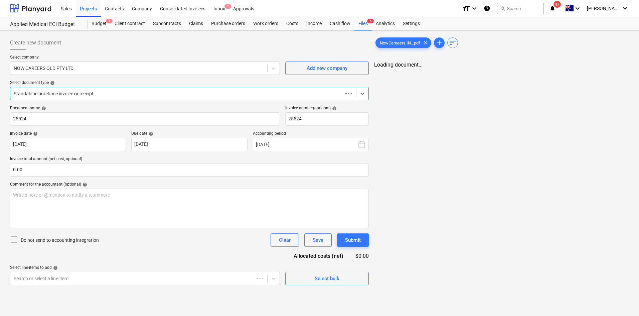
type input "25524"
type input "[DATE]"
click at [358, 24] on div "Files 6" at bounding box center [362, 23] width 17 height 13
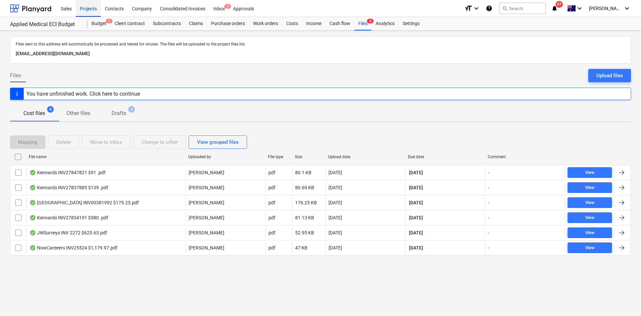
click at [95, 5] on div "Projects" at bounding box center [88, 8] width 25 height 17
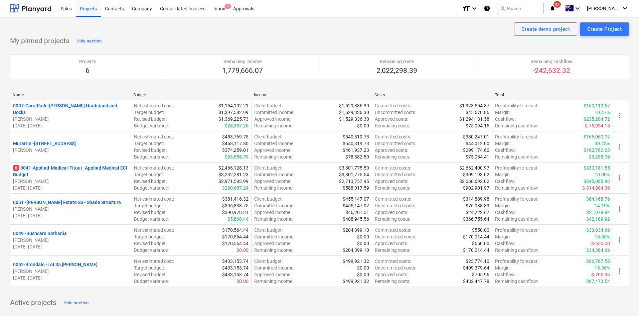
click at [182, 33] on div "Create demo project Create Project" at bounding box center [319, 28] width 619 height 13
